Goal: Task Accomplishment & Management: Complete application form

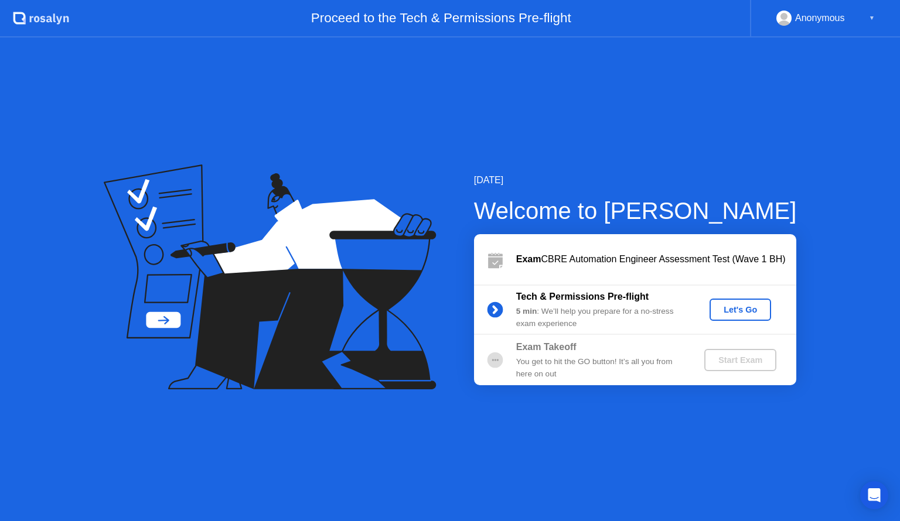
click at [653, 263] on div "Exam CBRE Automation Engineer Assessment Test (Wave 1 BH)" at bounding box center [656, 259] width 280 height 14
click at [740, 309] on div "Let's Go" at bounding box center [740, 309] width 52 height 9
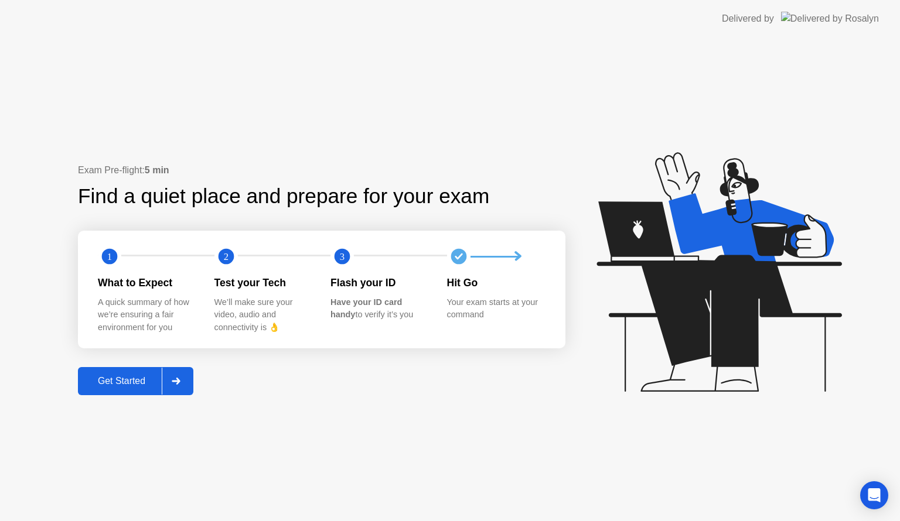
click at [144, 390] on button "Get Started" at bounding box center [135, 381] width 115 height 28
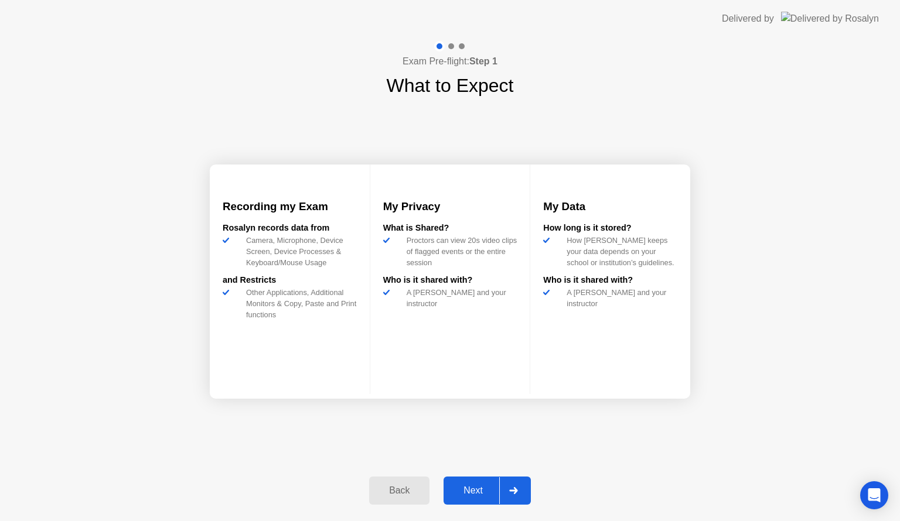
click at [473, 495] on div "Next" at bounding box center [473, 491] width 52 height 11
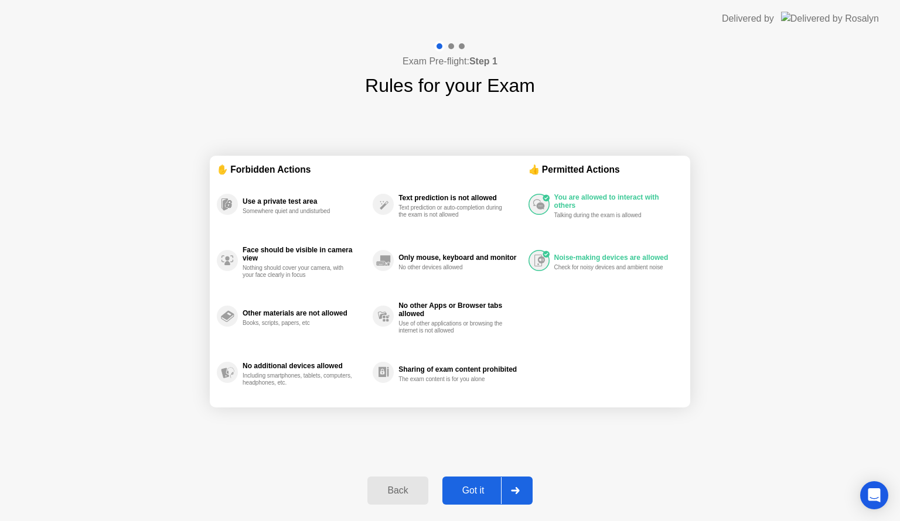
click at [473, 495] on div "Got it" at bounding box center [473, 491] width 55 height 11
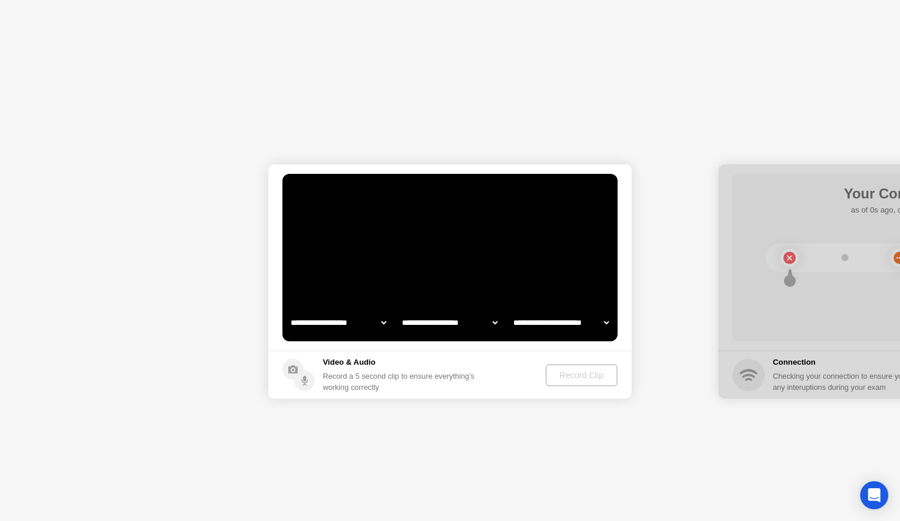
select select "**********"
select select "*******"
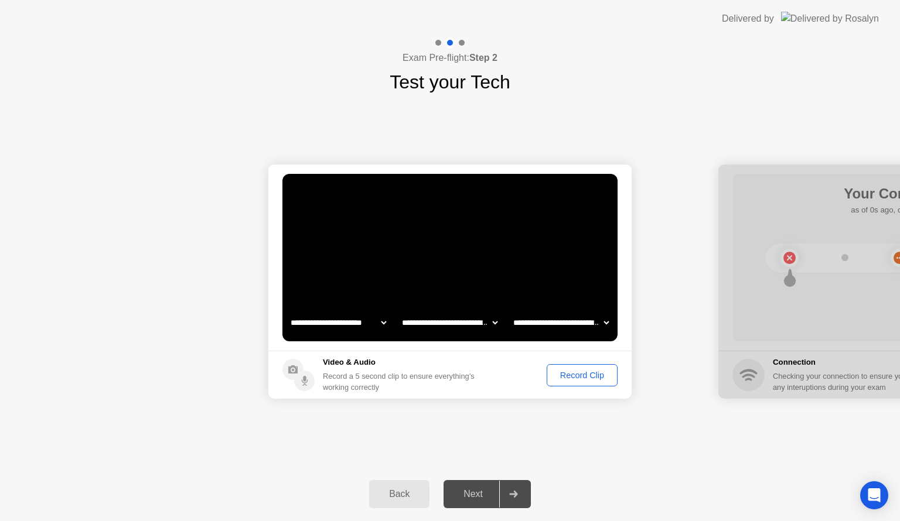
click at [574, 376] on div "Record Clip" at bounding box center [582, 375] width 63 height 9
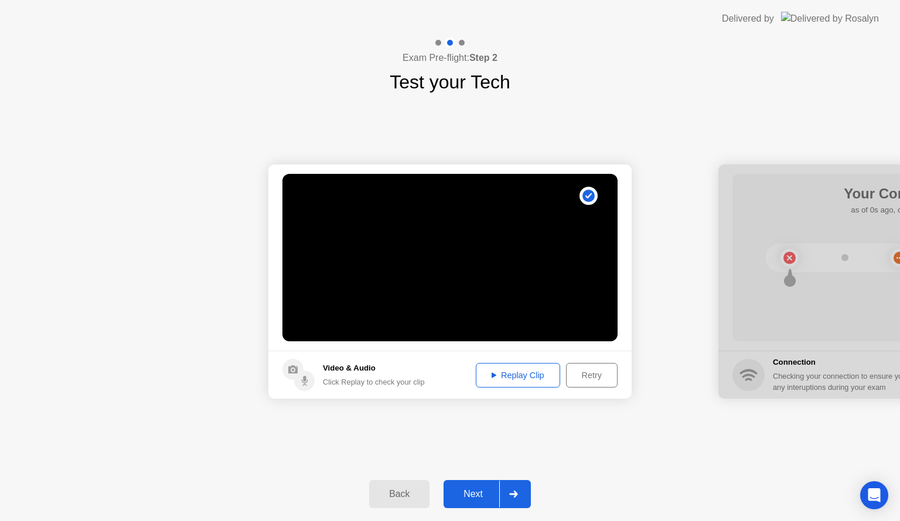
click at [528, 379] on div "Replay Clip" at bounding box center [518, 375] width 76 height 9
click at [511, 374] on div "Replay Clip" at bounding box center [518, 375] width 76 height 9
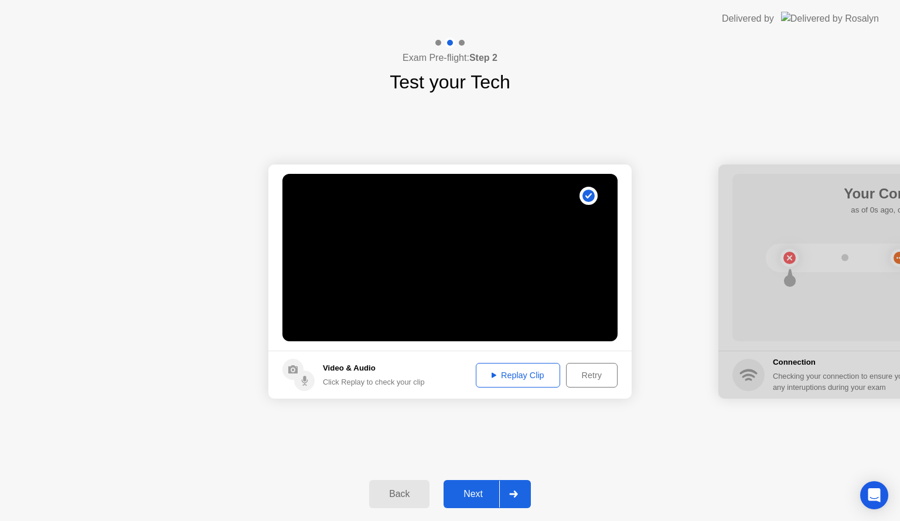
click at [466, 486] on button "Next" at bounding box center [486, 494] width 87 height 28
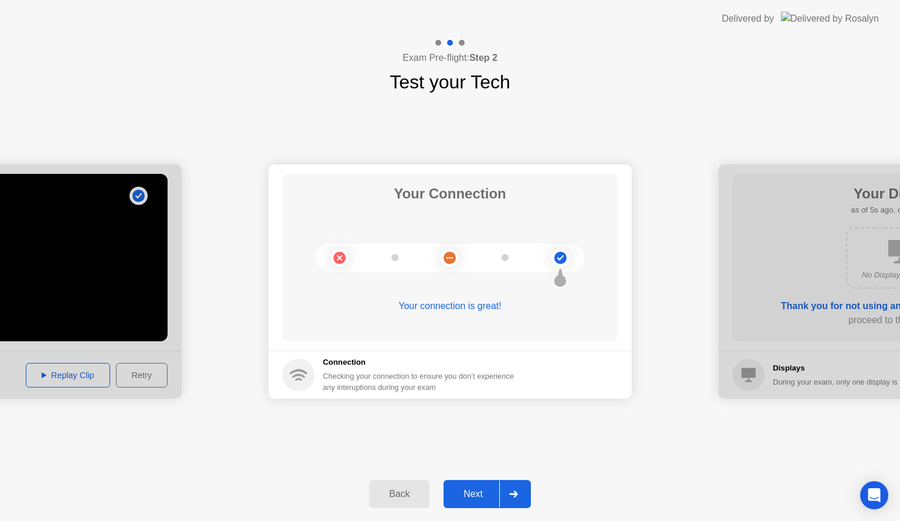
click at [481, 493] on div "Next" at bounding box center [473, 494] width 52 height 11
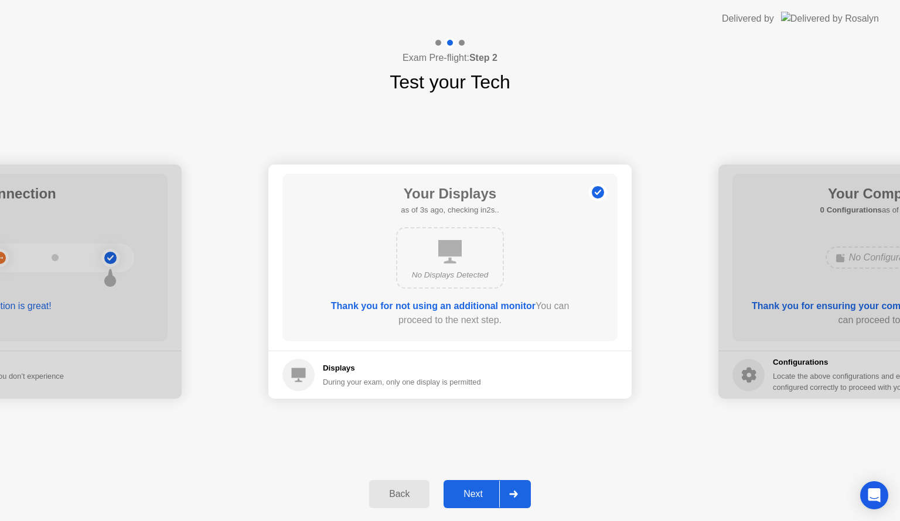
click at [481, 493] on div "Next" at bounding box center [473, 494] width 52 height 11
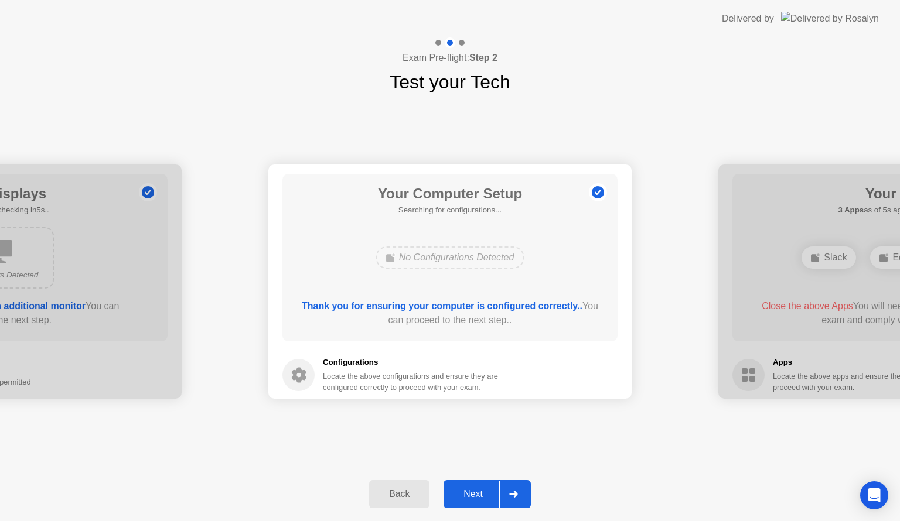
click at [481, 493] on div "Next" at bounding box center [473, 494] width 52 height 11
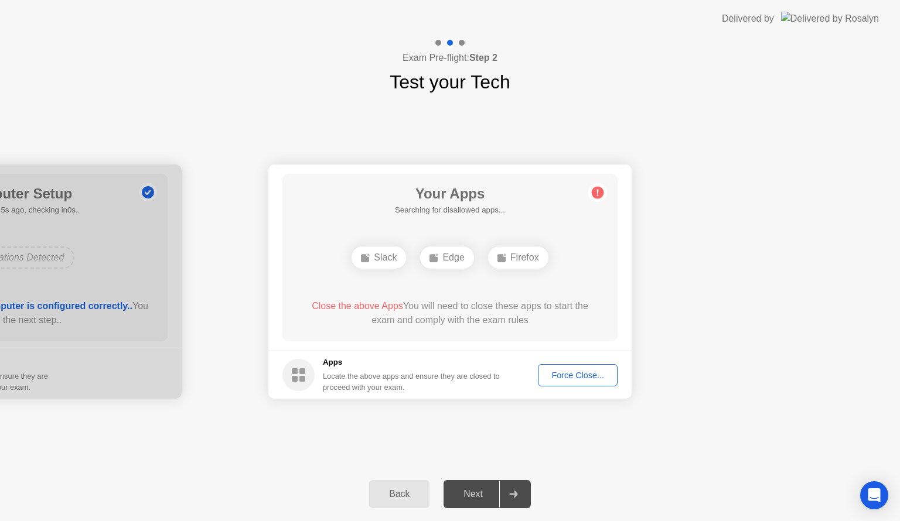
click at [580, 376] on div "Force Close..." at bounding box center [577, 375] width 71 height 9
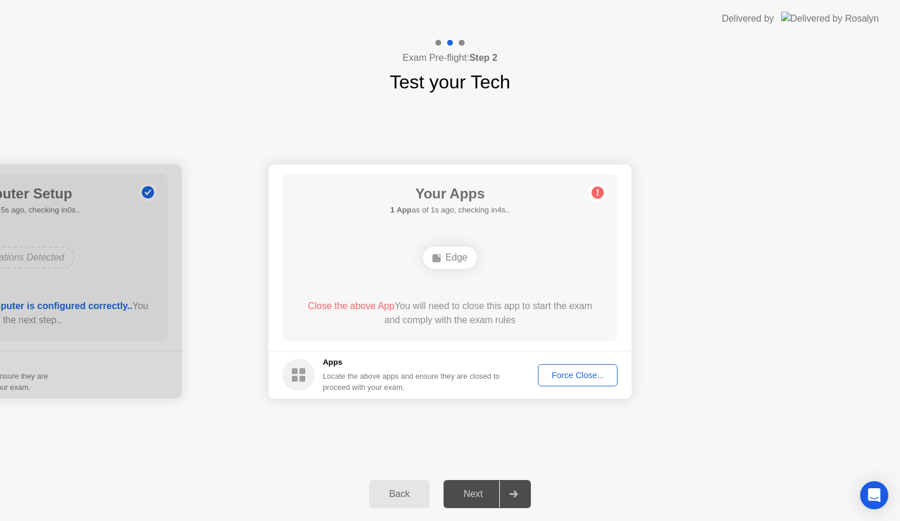
click at [561, 376] on div "Force Close..." at bounding box center [577, 375] width 71 height 9
click at [609, 453] on div "**********" at bounding box center [450, 281] width 900 height 371
click at [576, 372] on div "Force Close..." at bounding box center [577, 375] width 71 height 9
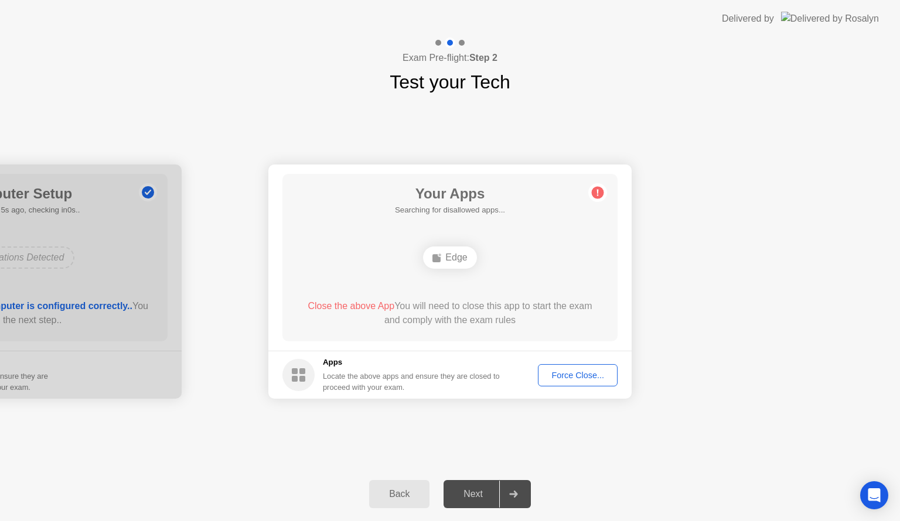
click at [563, 371] on div "Force Close..." at bounding box center [577, 375] width 71 height 9
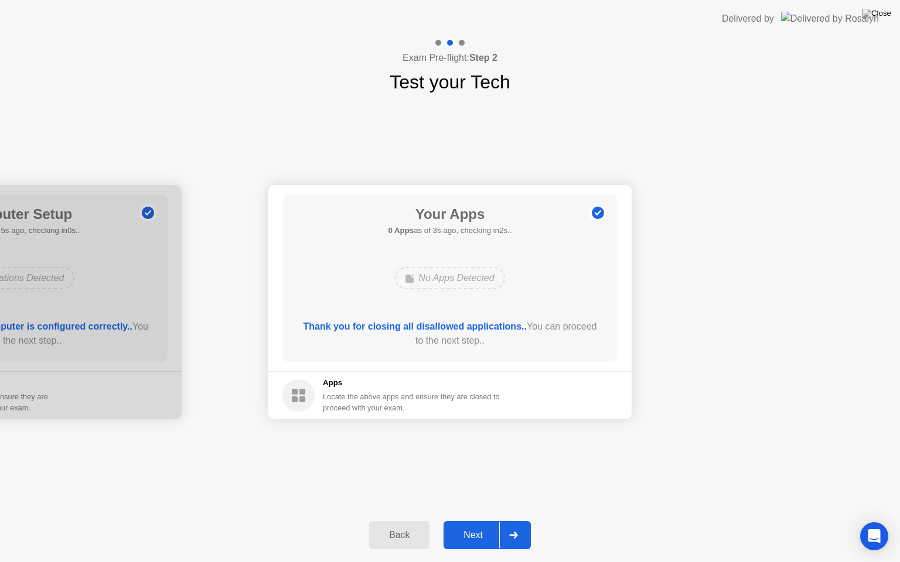
click at [472, 521] on div "Next" at bounding box center [473, 535] width 52 height 11
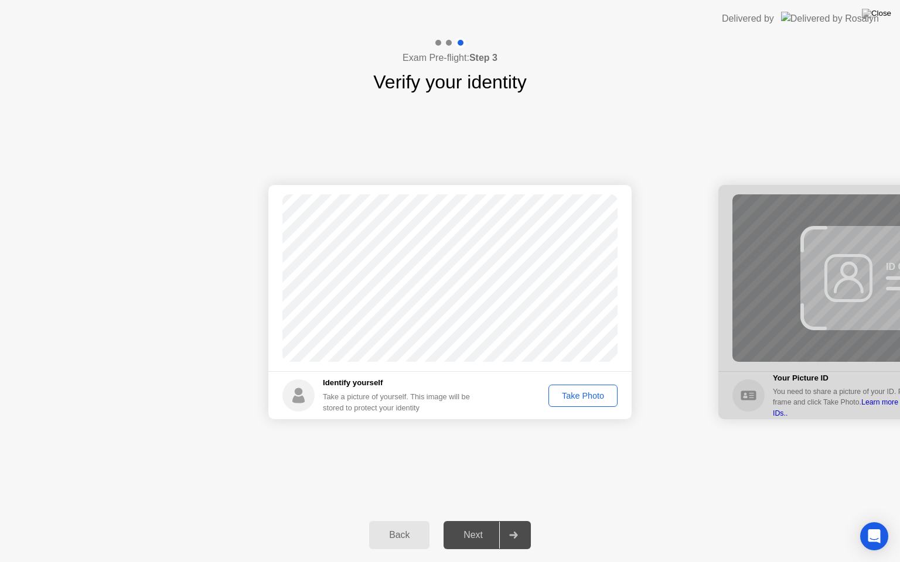
click at [580, 400] on div "Take Photo" at bounding box center [582, 395] width 61 height 9
click at [469, 521] on button "Next" at bounding box center [486, 535] width 87 height 28
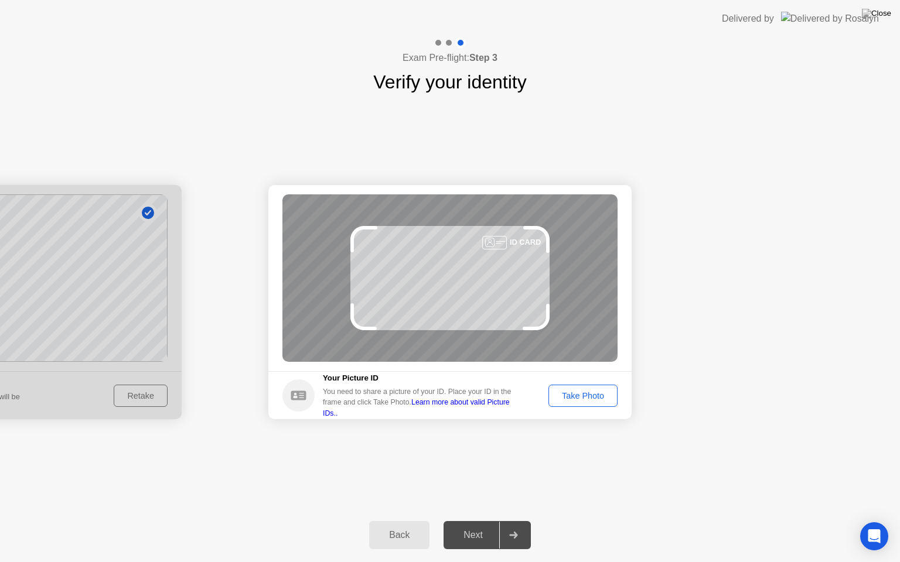
click at [566, 391] on div "Take Photo" at bounding box center [582, 395] width 61 height 9
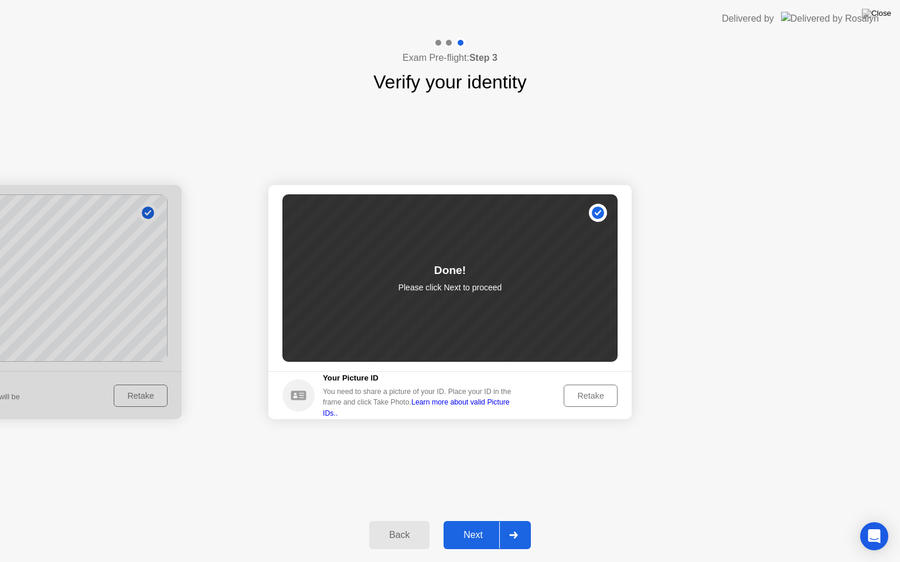
click at [480, 521] on div "Next" at bounding box center [473, 535] width 52 height 11
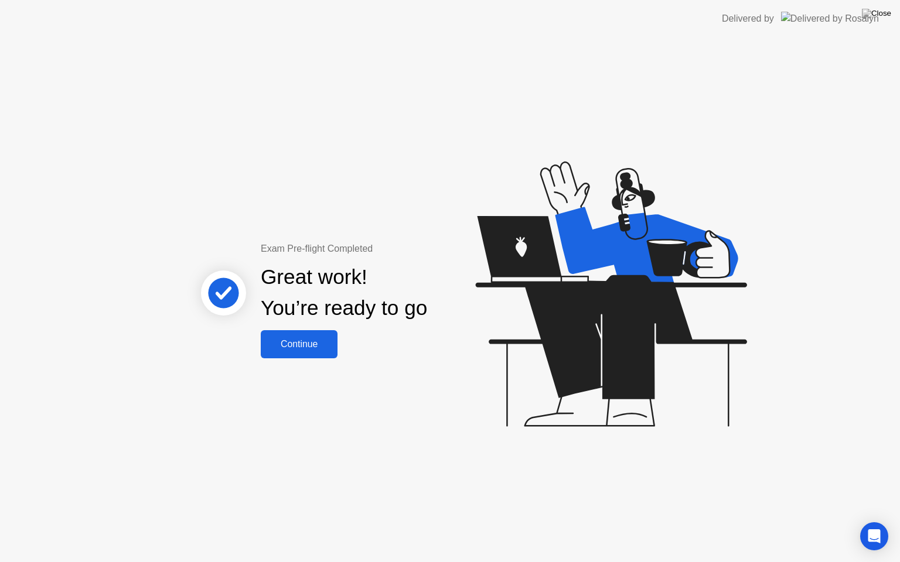
click at [285, 345] on div "Continue" at bounding box center [299, 344] width 70 height 11
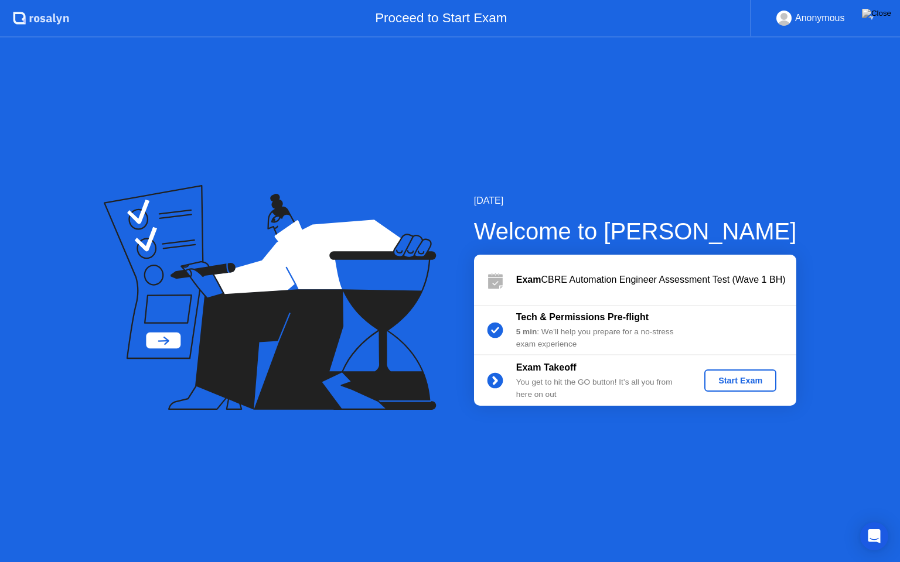
click at [734, 376] on div "Start Exam" at bounding box center [740, 380] width 63 height 9
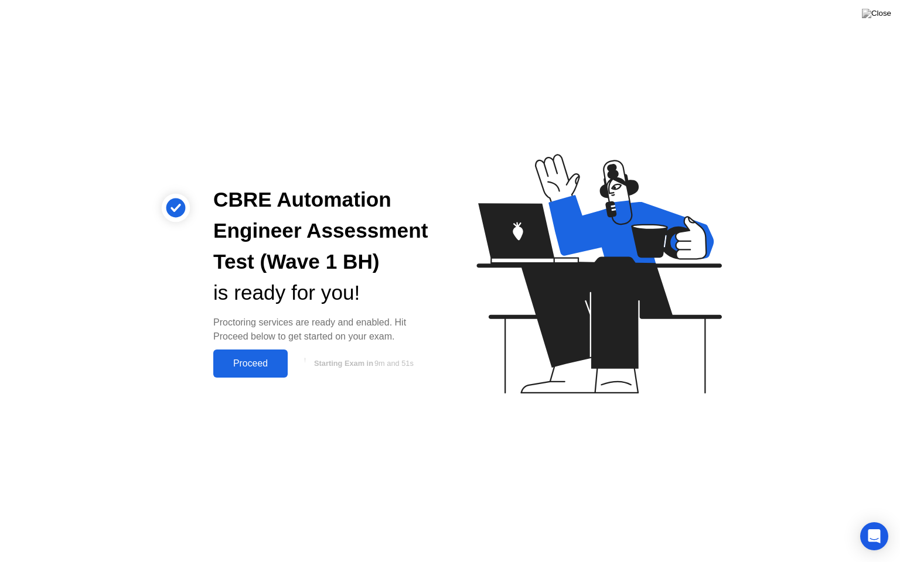
click at [247, 363] on div "Proceed" at bounding box center [250, 364] width 67 height 11
